Goal: Use online tool/utility: Use online tool/utility

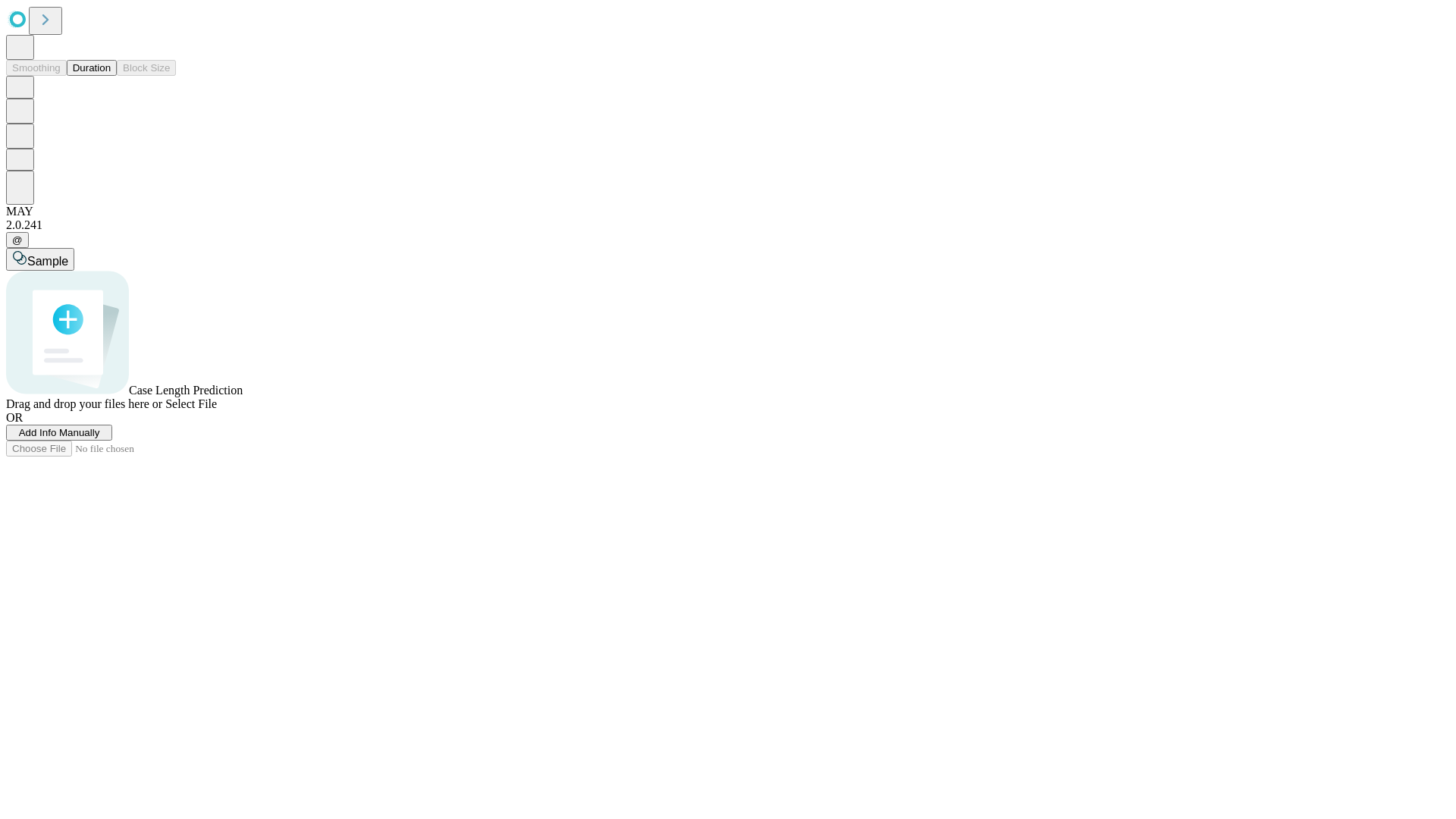
click at [110, 75] on button "Duration" at bounding box center [91, 68] width 50 height 16
click at [68, 255] on span "Sample" at bounding box center [47, 261] width 41 height 13
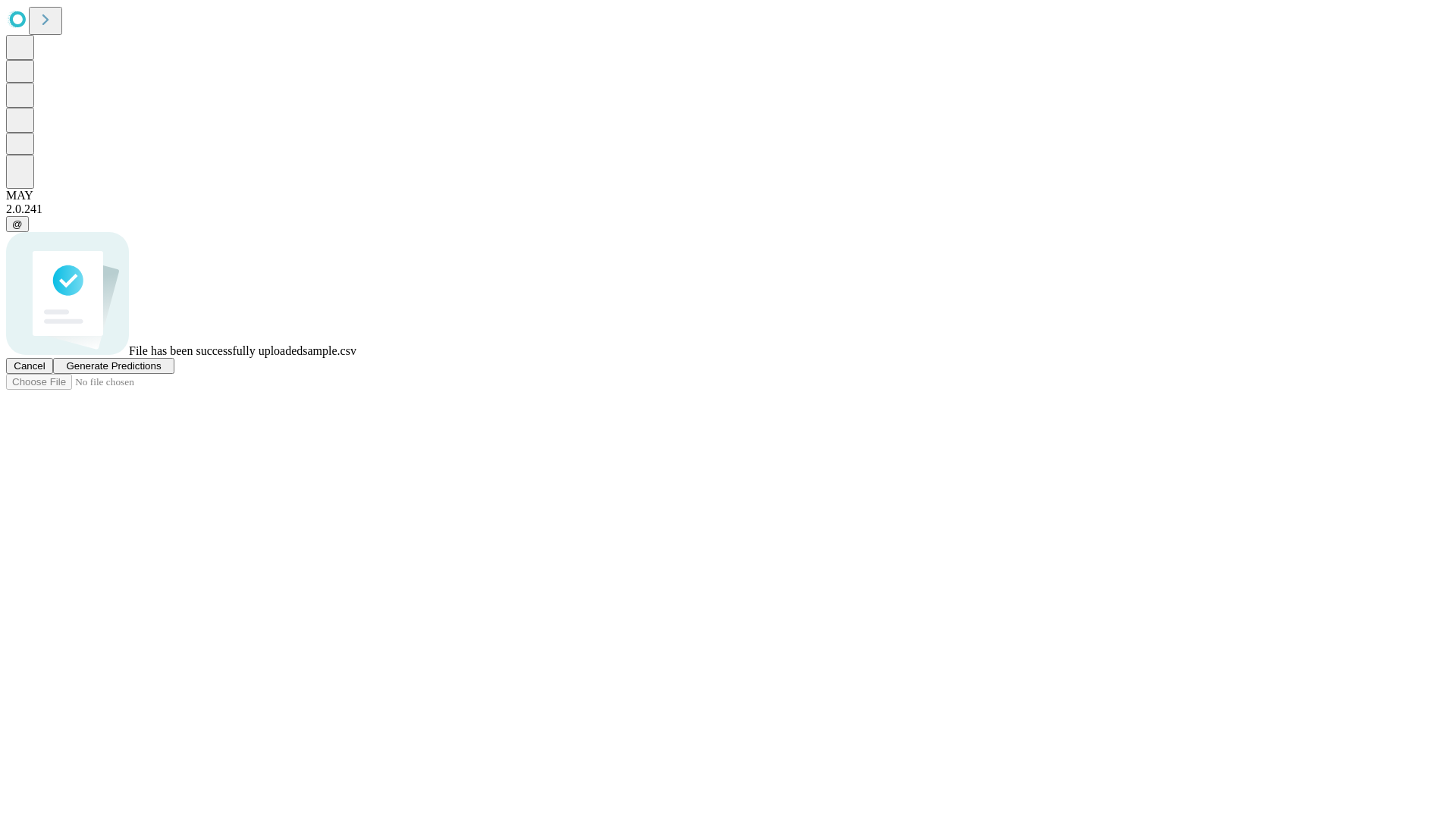
click at [160, 372] on span "Generate Predictions" at bounding box center [113, 366] width 94 height 11
